Goal: Task Accomplishment & Management: Manage account settings

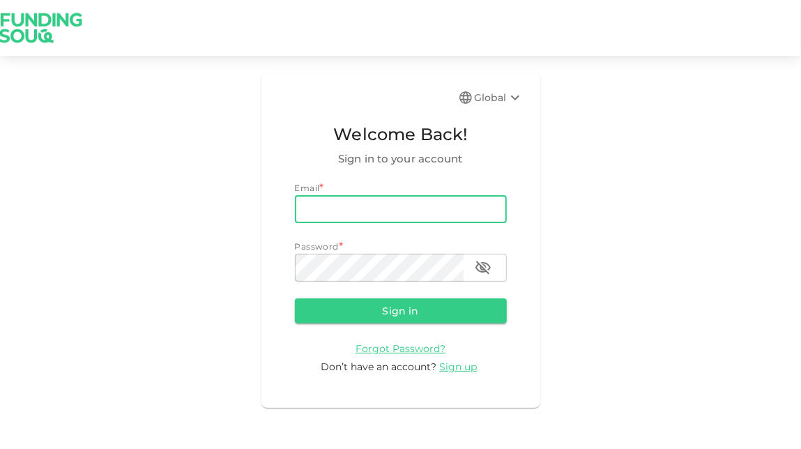
drag, startPoint x: 0, startPoint y: 0, endPoint x: 329, endPoint y: 214, distance: 392.7
click at [329, 214] on input "email" at bounding box center [401, 209] width 212 height 28
type input "[EMAIL_ADDRESS][DOMAIN_NAME]"
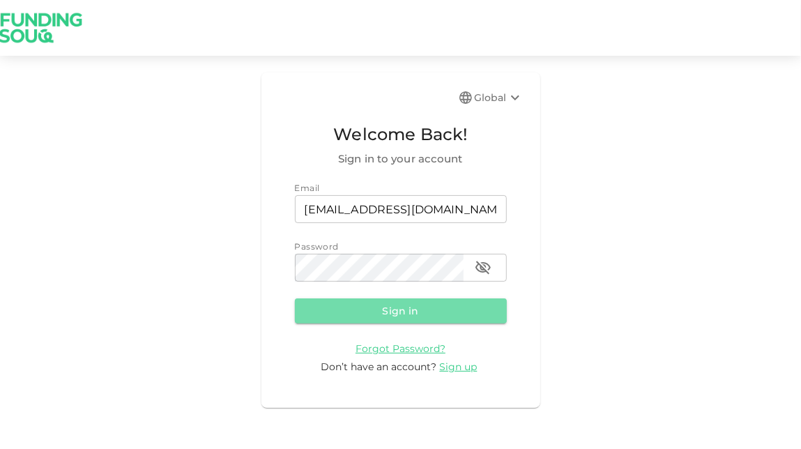
click at [441, 312] on button "Sign in" at bounding box center [401, 311] width 212 height 25
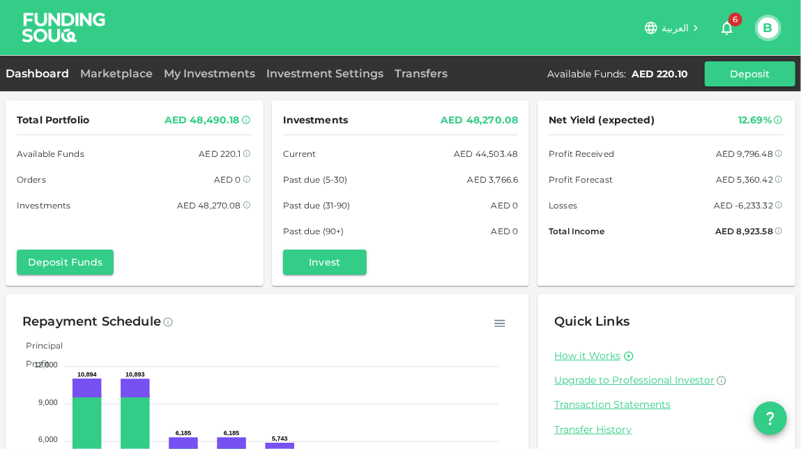
click at [217, 77] on link "My Investments" at bounding box center [209, 73] width 103 height 13
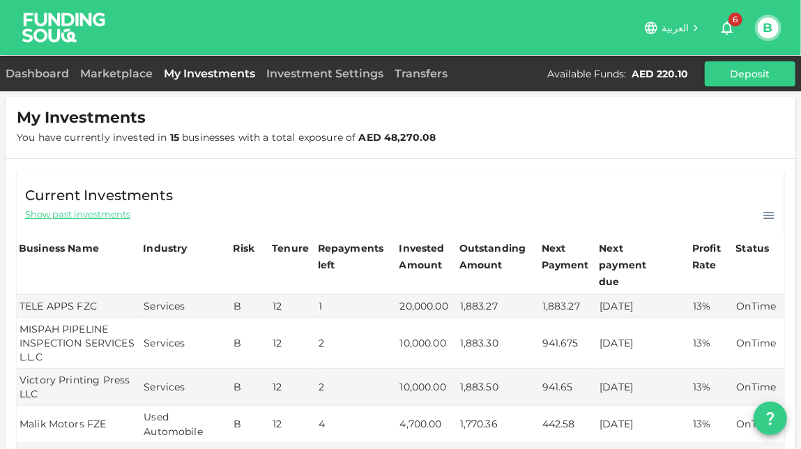
scroll to position [11, 0]
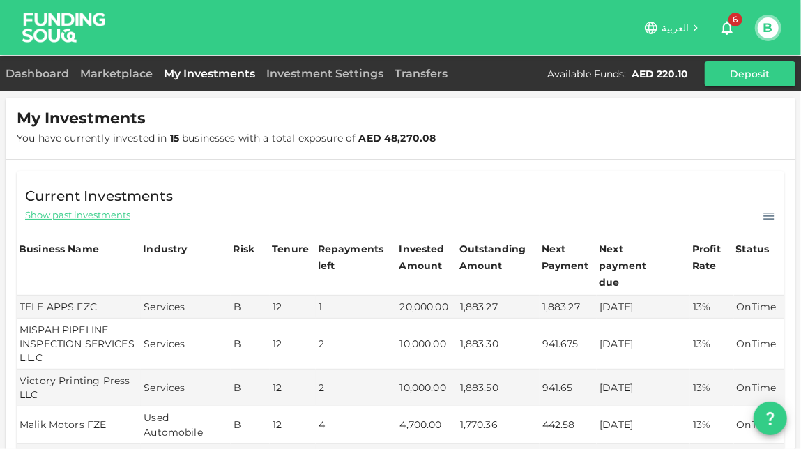
click at [77, 216] on span "Show past investments" at bounding box center [77, 215] width 105 height 13
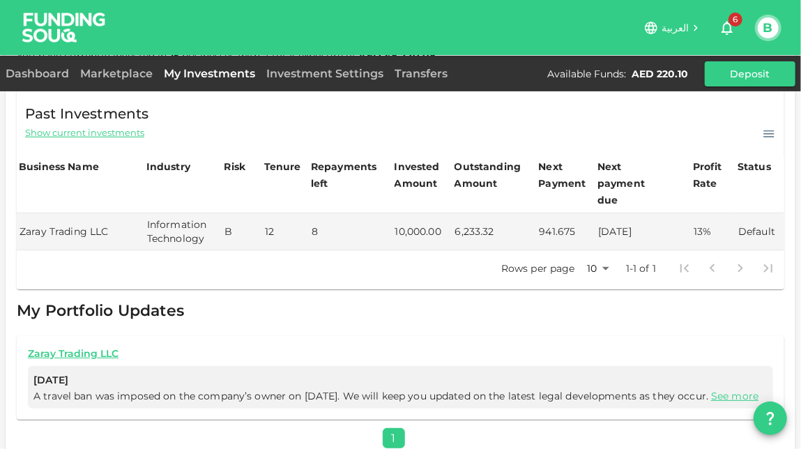
scroll to position [108, 0]
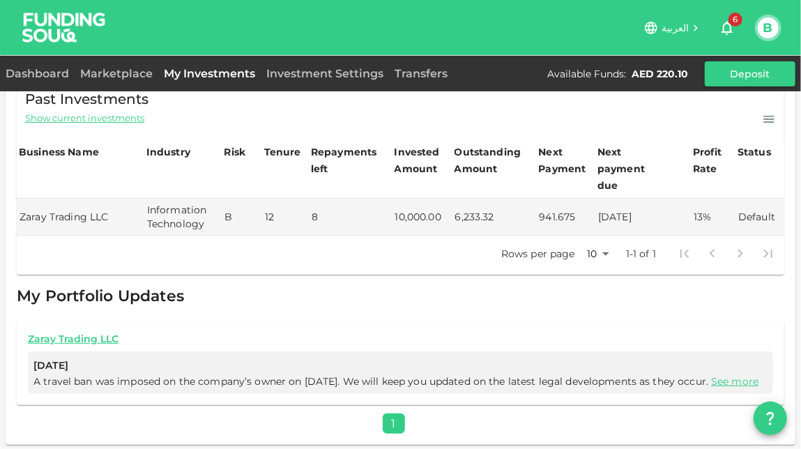
click at [42, 72] on link "Dashboard" at bounding box center [40, 73] width 69 height 13
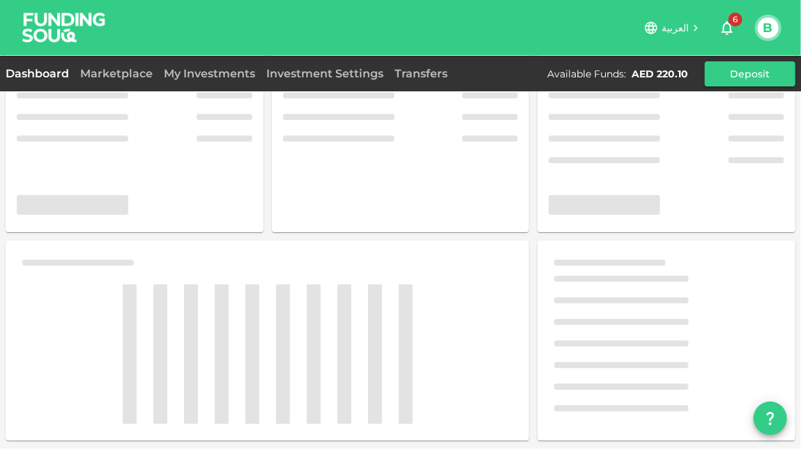
scroll to position [108, 0]
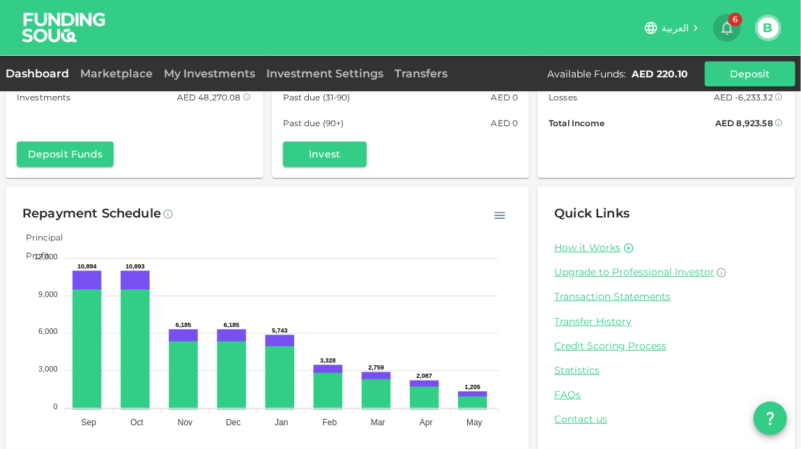
click at [737, 28] on button "6" at bounding box center [728, 28] width 28 height 28
